Goal: Information Seeking & Learning: Learn about a topic

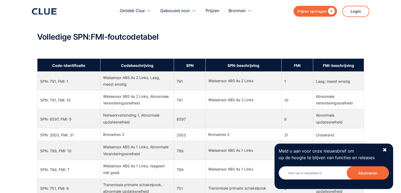
scroll to position [237, 0]
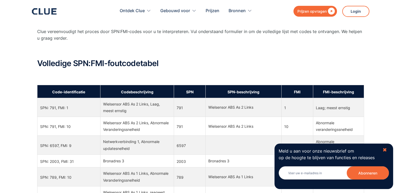
click at [386, 150] on font "✖" at bounding box center [385, 149] width 4 height 6
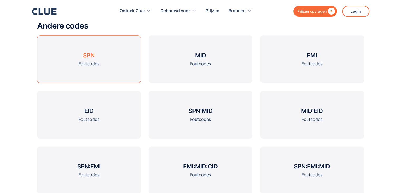
scroll to position [660, 0]
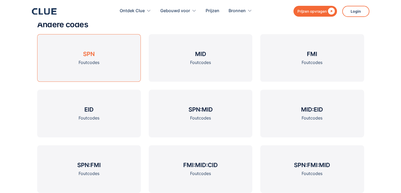
click at [94, 53] on font "SPN" at bounding box center [89, 53] width 12 height 7
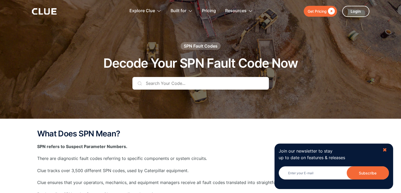
click at [384, 148] on div "✖" at bounding box center [385, 149] width 4 height 7
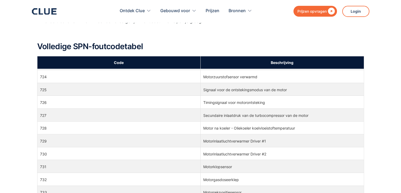
scroll to position [5238, 0]
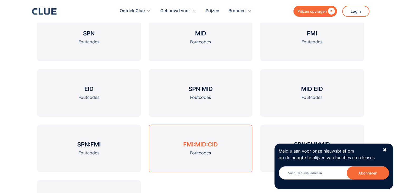
scroll to position [671, 0]
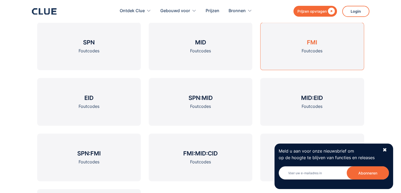
click at [299, 42] on link "FMI Foutcodes" at bounding box center [312, 45] width 104 height 47
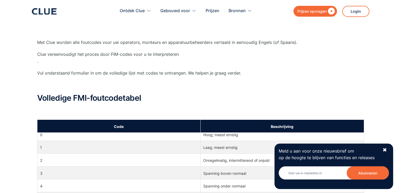
scroll to position [19, 0]
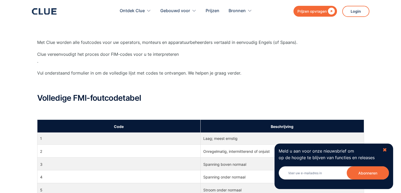
click at [386, 148] on font "✖" at bounding box center [385, 149] width 4 height 6
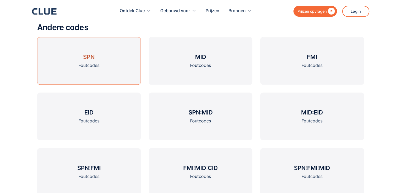
scroll to position [633, 0]
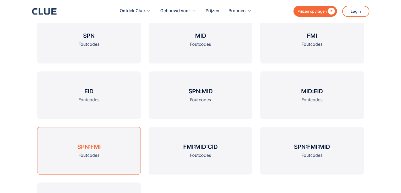
click at [85, 146] on font "SPN:FMI" at bounding box center [88, 146] width 23 height 7
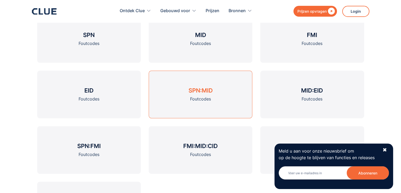
scroll to position [686, 0]
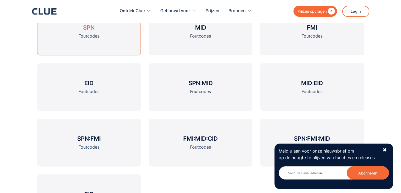
click at [83, 28] on font "SPN" at bounding box center [89, 27] width 12 height 7
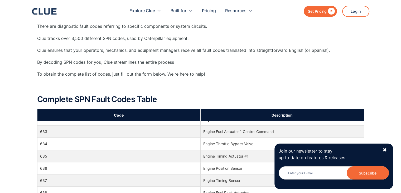
scroll to position [3665, 0]
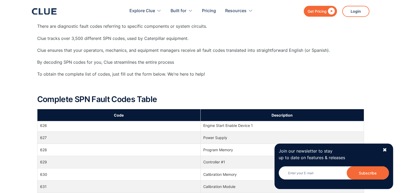
click at [387, 151] on div "Join our newsletter to stay up to date on features & releases Newsletter Subscr…" at bounding box center [334, 165] width 119 height 45
click at [385, 150] on div "✖" at bounding box center [385, 149] width 4 height 7
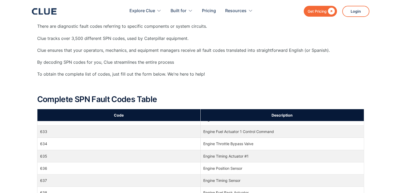
scroll to position [3876, 0]
